Goal: Information Seeking & Learning: Check status

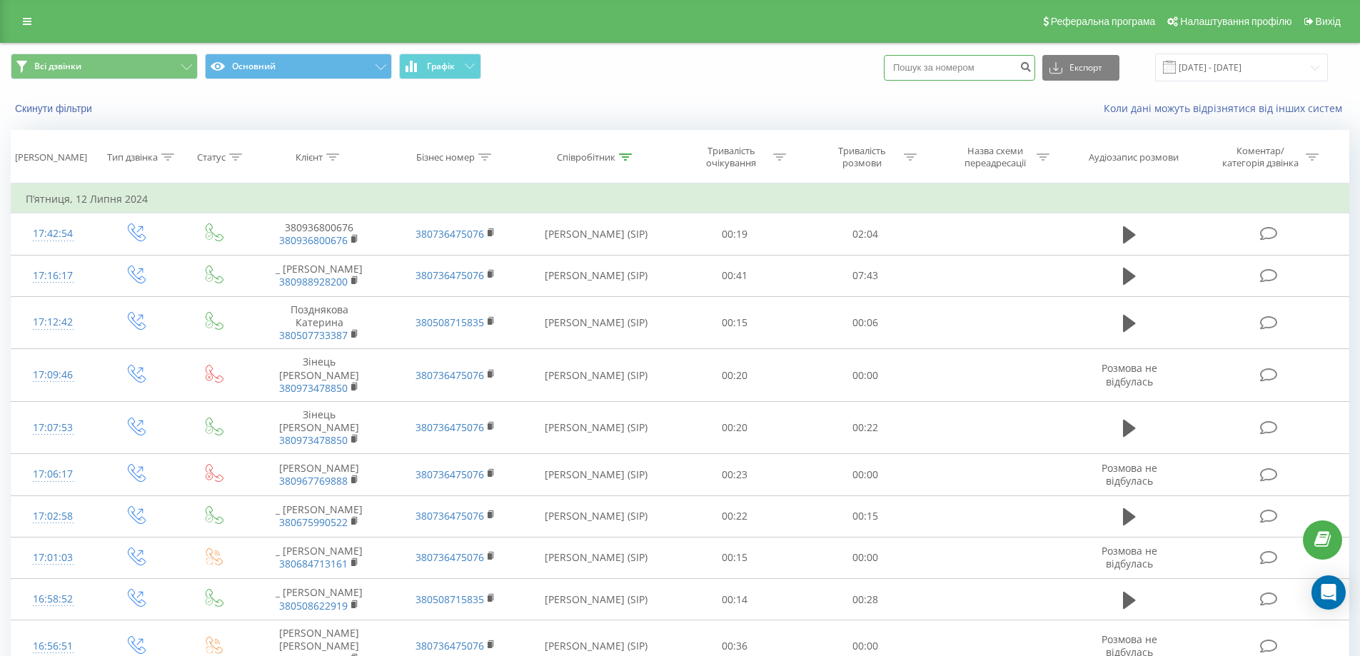
click at [962, 71] on input at bounding box center [959, 68] width 151 height 26
paste input "380677536897"
type input "380677536897"
click at [1032, 66] on icon "submit" at bounding box center [1026, 65] width 12 height 9
